Goal: Find specific page/section: Find specific page/section

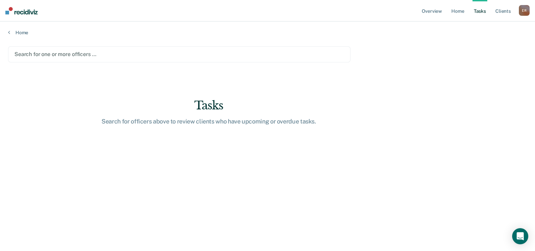
click at [80, 55] on div at bounding box center [178, 54] width 329 height 8
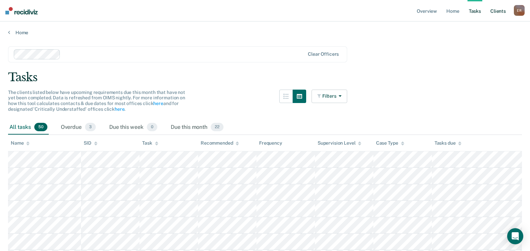
click at [492, 15] on link "Client s" at bounding box center [498, 10] width 18 height 21
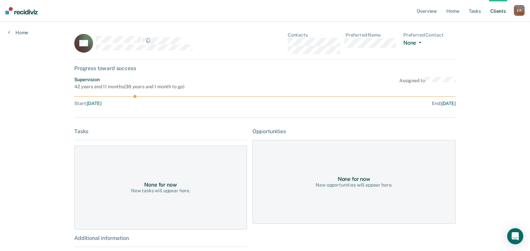
click at [421, 44] on button "None" at bounding box center [413, 44] width 21 height 8
click at [457, 11] on link "Home" at bounding box center [452, 10] width 15 height 21
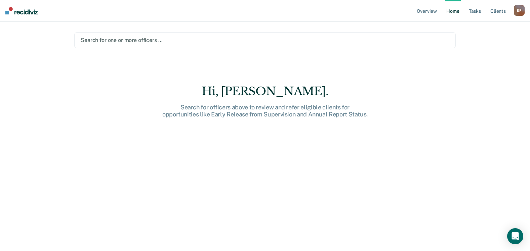
click at [456, 12] on link "Home" at bounding box center [452, 10] width 15 height 21
